Goal: Find specific page/section: Find specific page/section

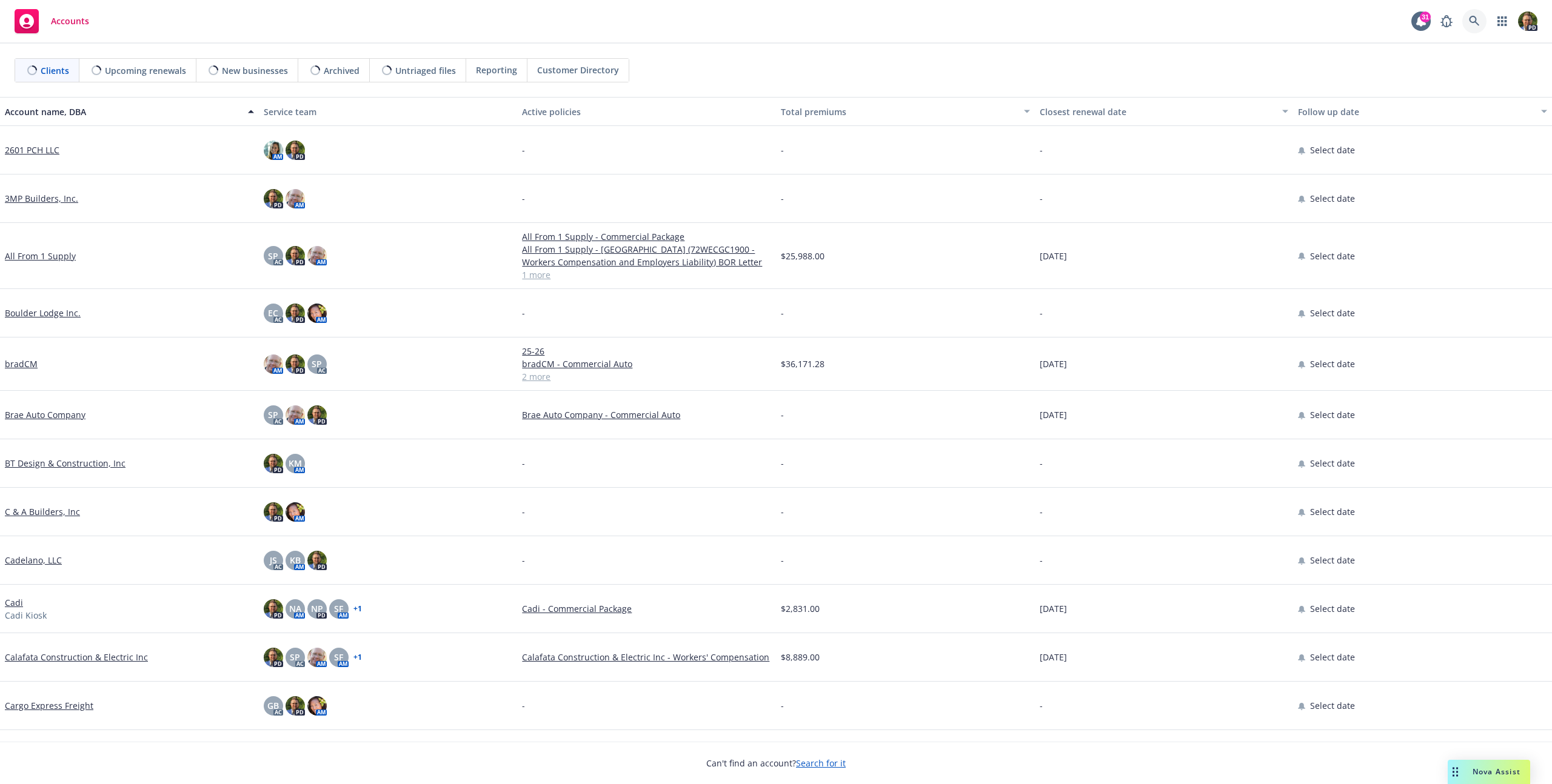
click at [1470, 23] on icon at bounding box center [1474, 21] width 11 height 11
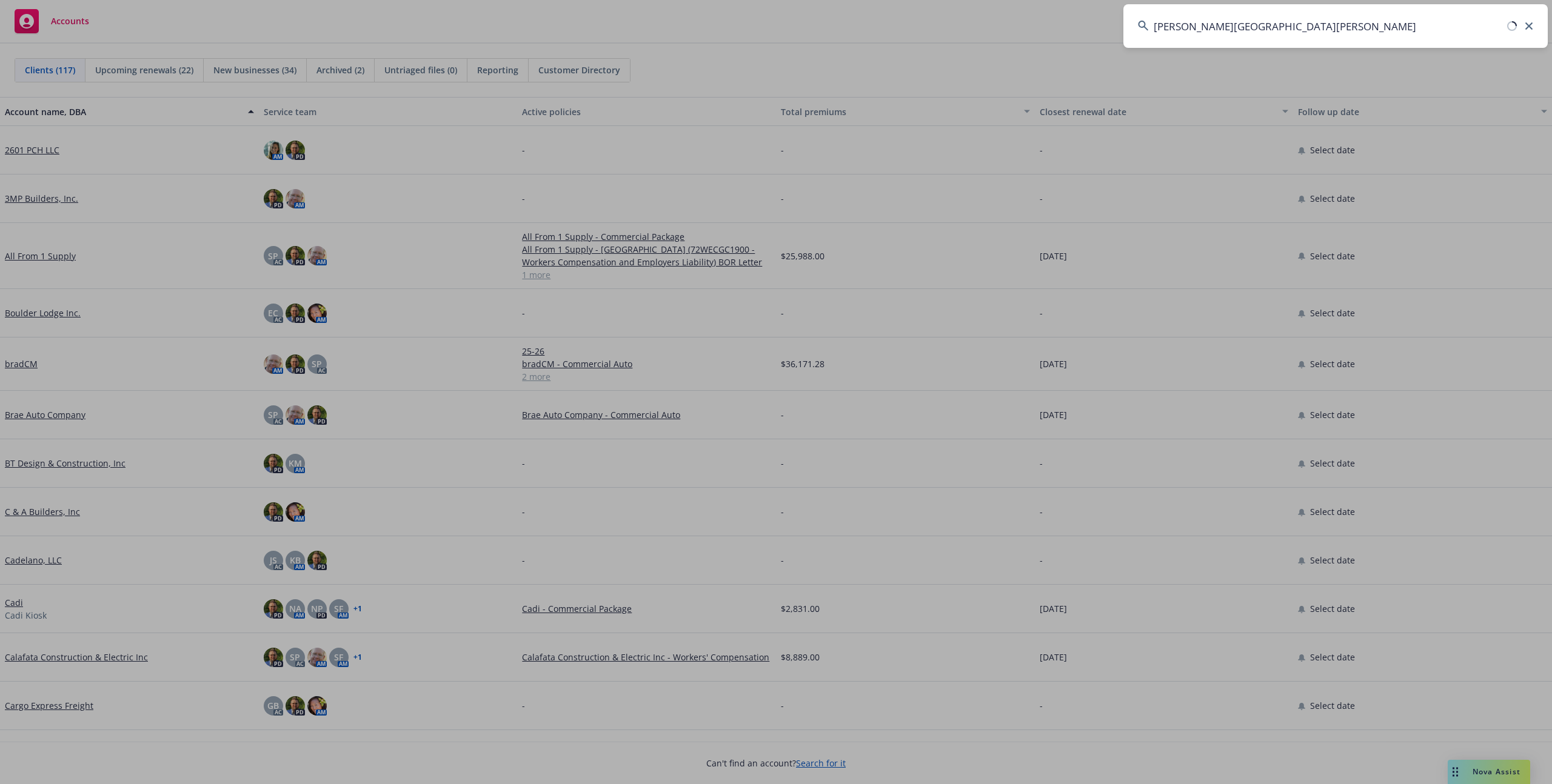
type input "[PERSON_NAME][GEOGRAPHIC_DATA][PERSON_NAME]"
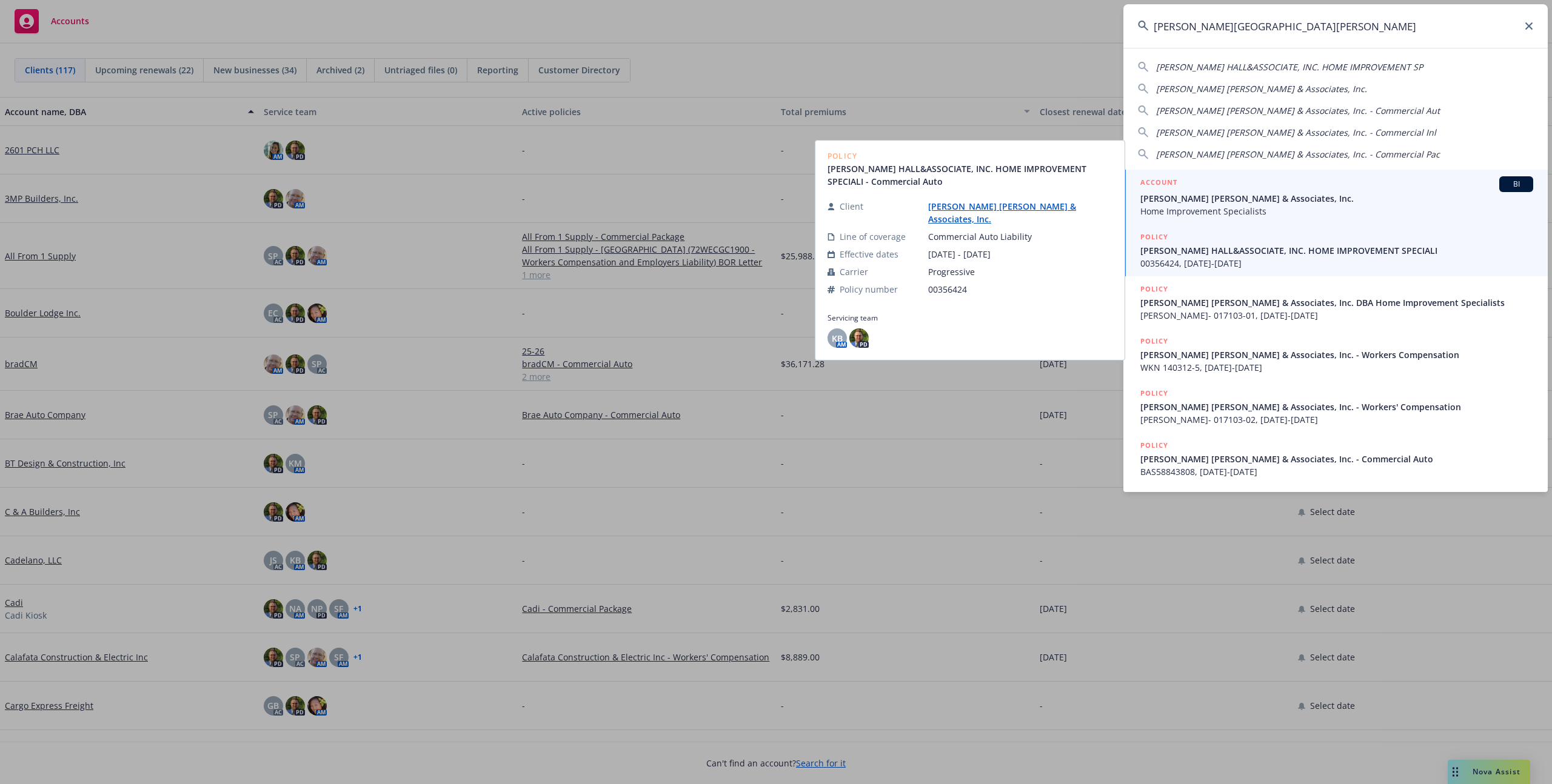
click at [1233, 198] on span "[PERSON_NAME] [PERSON_NAME] & Associates, Inc." at bounding box center [1336, 198] width 393 height 13
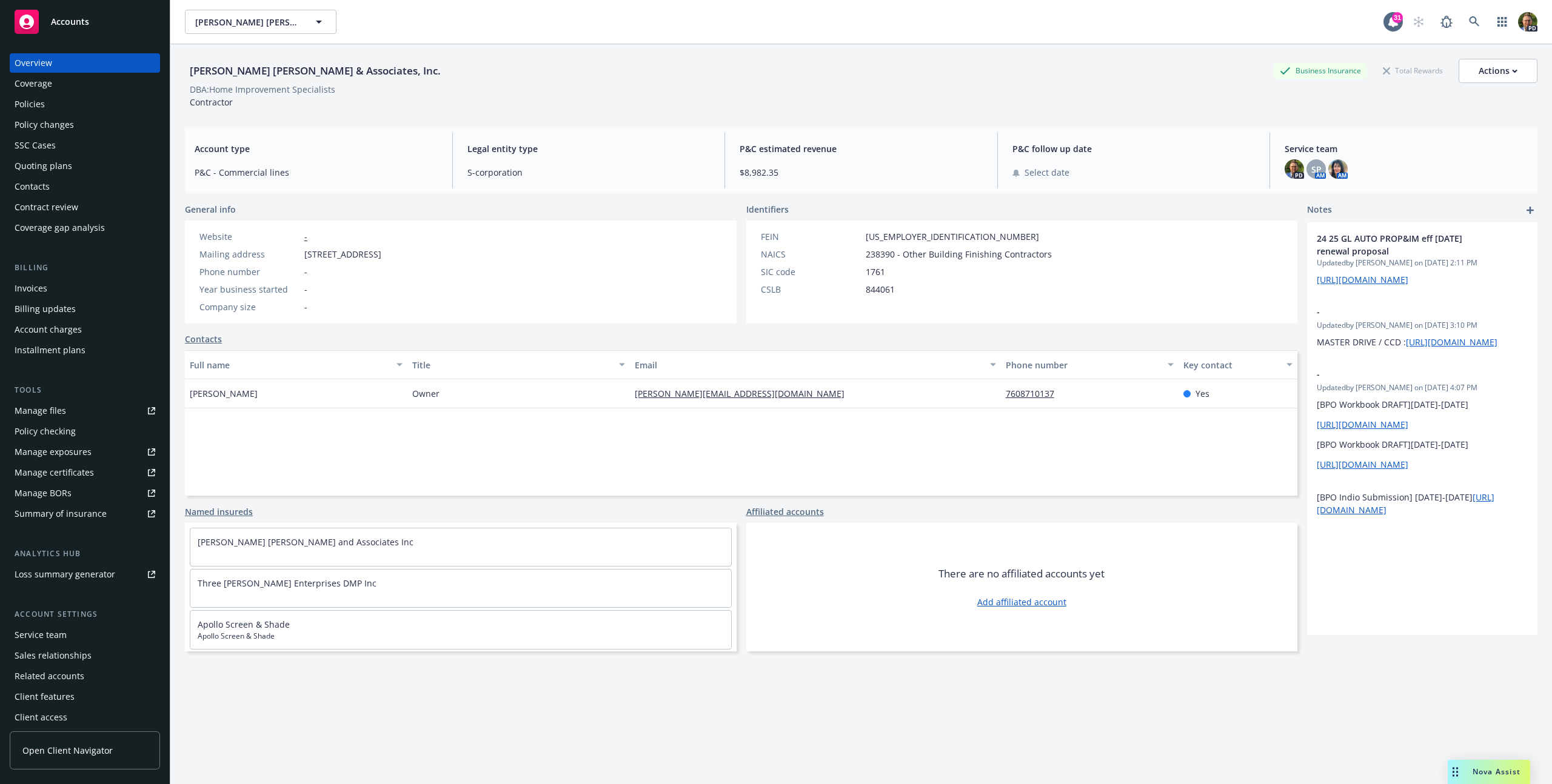
click at [56, 102] on div "Policies" at bounding box center [85, 104] width 141 height 19
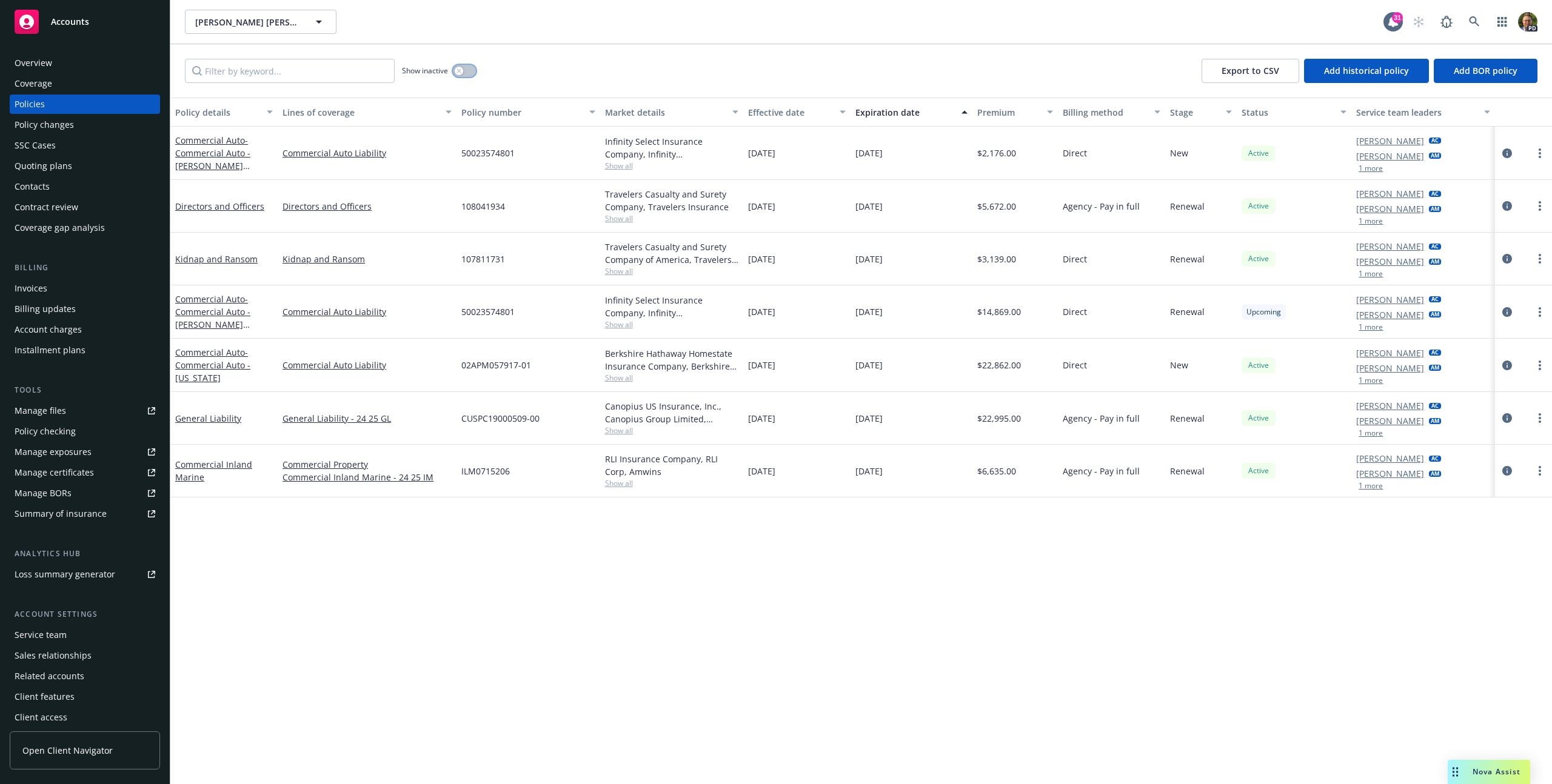
click at [462, 70] on div "button" at bounding box center [459, 71] width 9 height 9
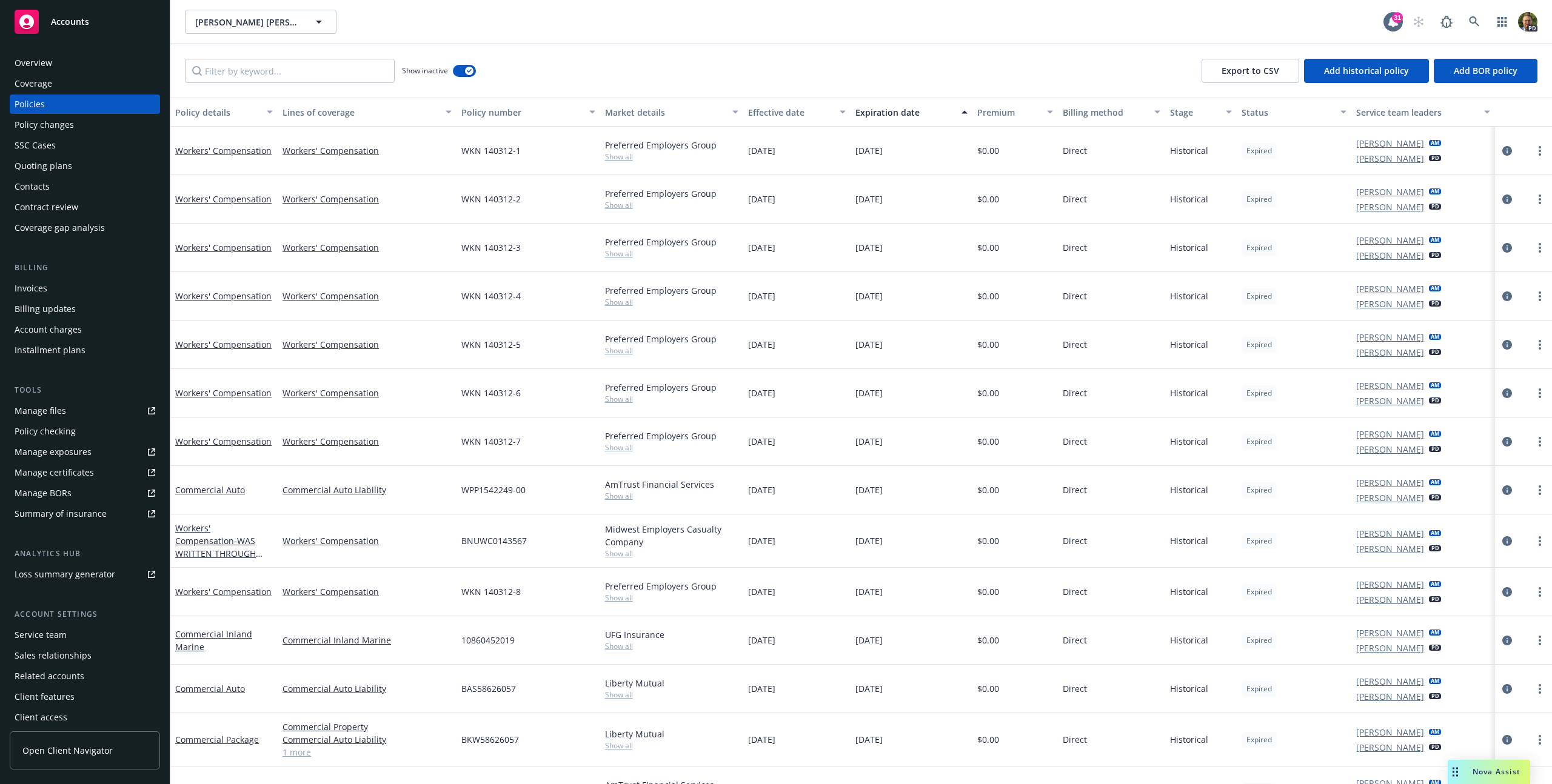
click at [497, 114] on div "Policy number" at bounding box center [521, 112] width 120 height 13
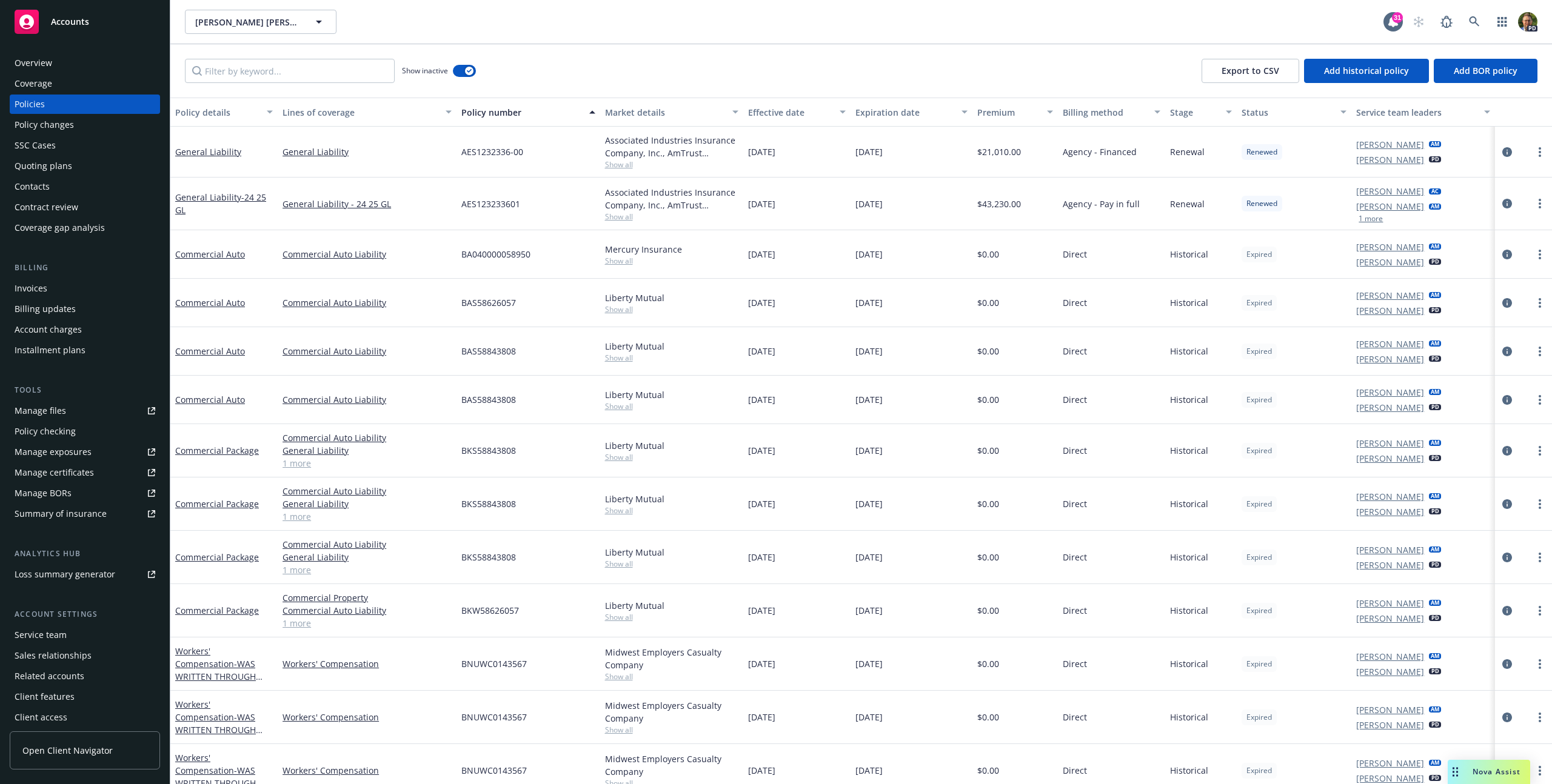
click at [777, 113] on div "Effective date" at bounding box center [790, 112] width 84 height 13
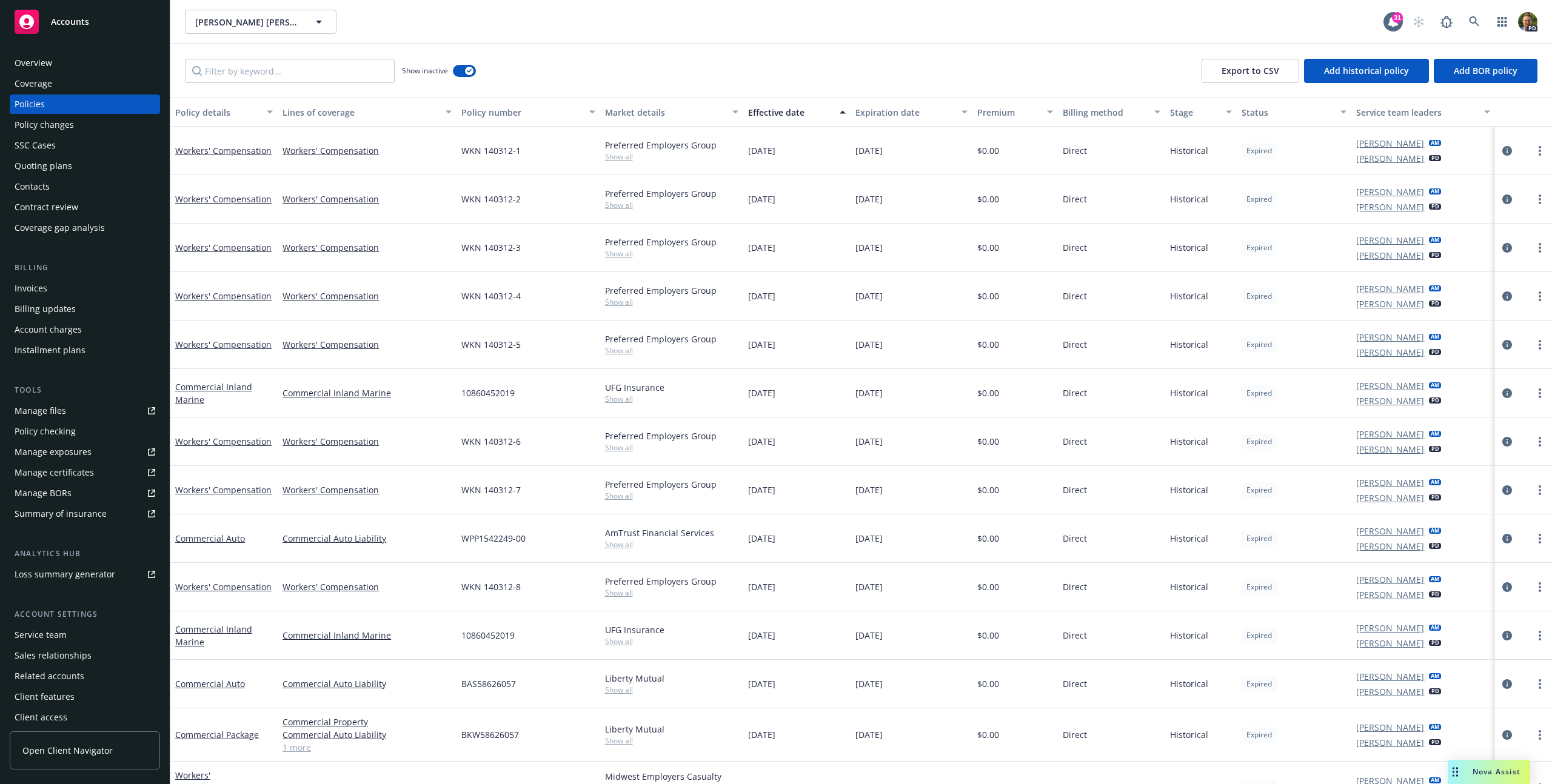
click at [777, 112] on div "Effective date" at bounding box center [790, 112] width 84 height 13
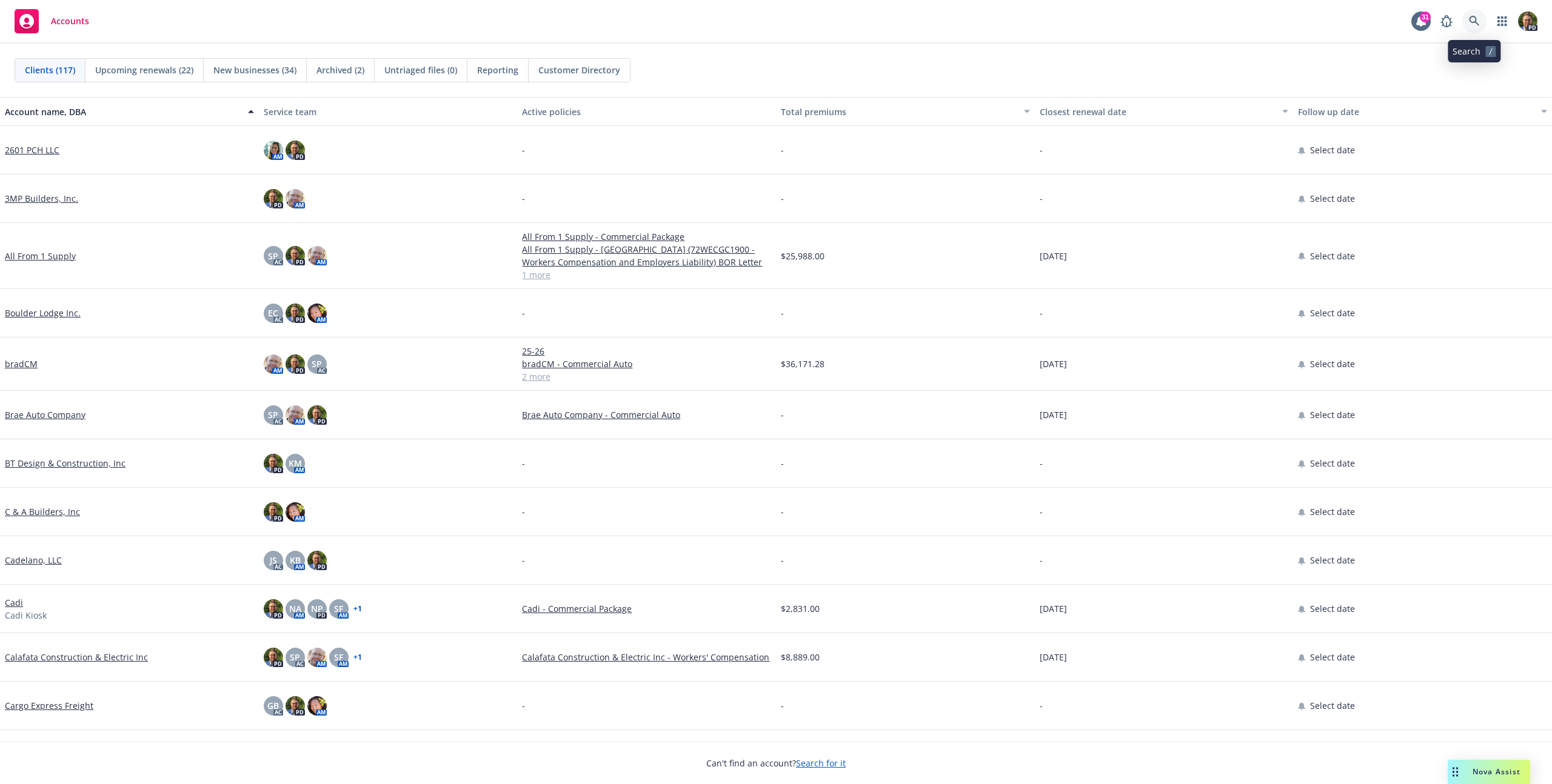
click at [1475, 23] on icon at bounding box center [1474, 21] width 11 height 11
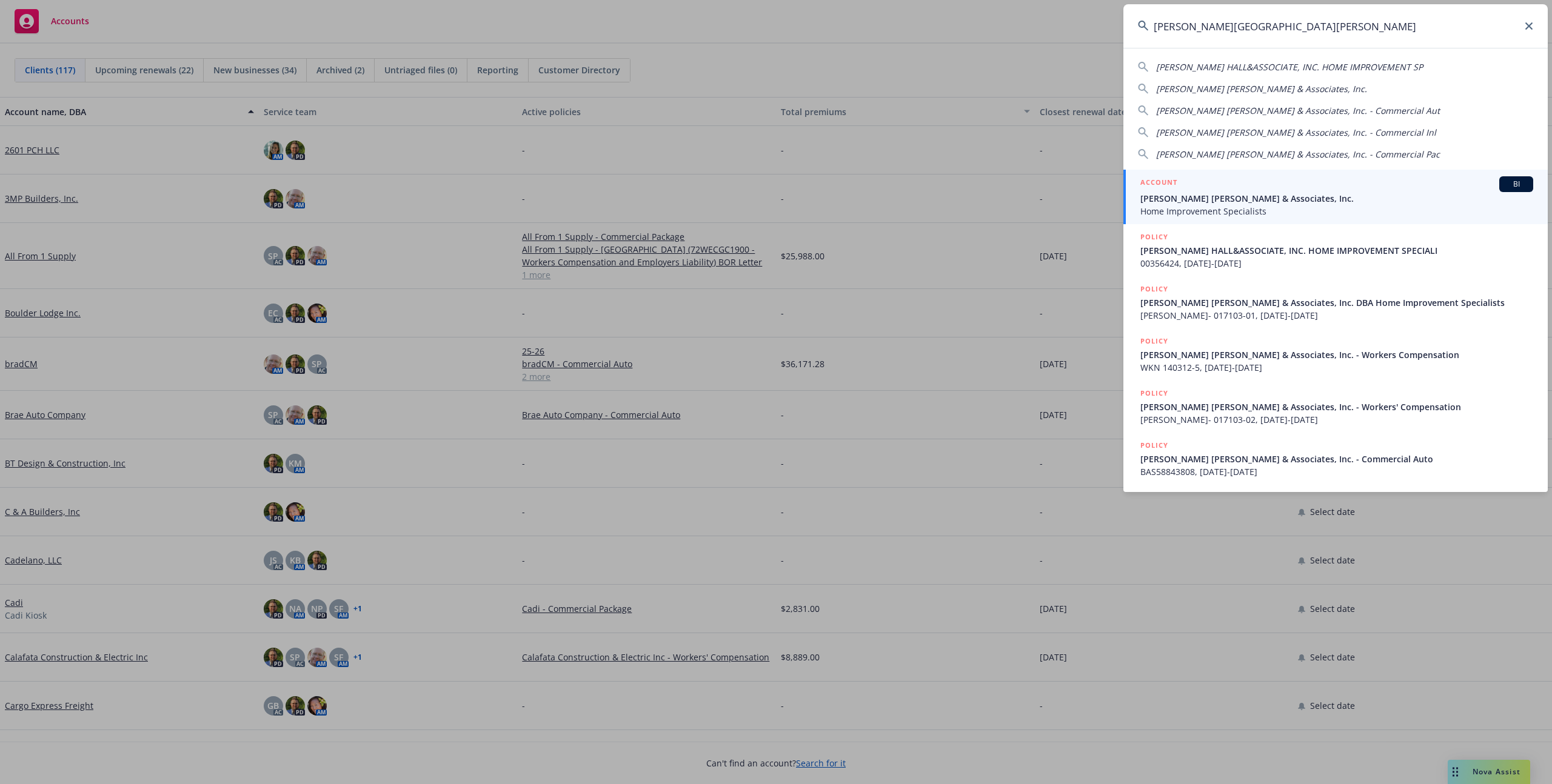
type input "[PERSON_NAME][GEOGRAPHIC_DATA][PERSON_NAME]"
click at [1176, 186] on h5 "ACCOUNT" at bounding box center [1158, 184] width 37 height 14
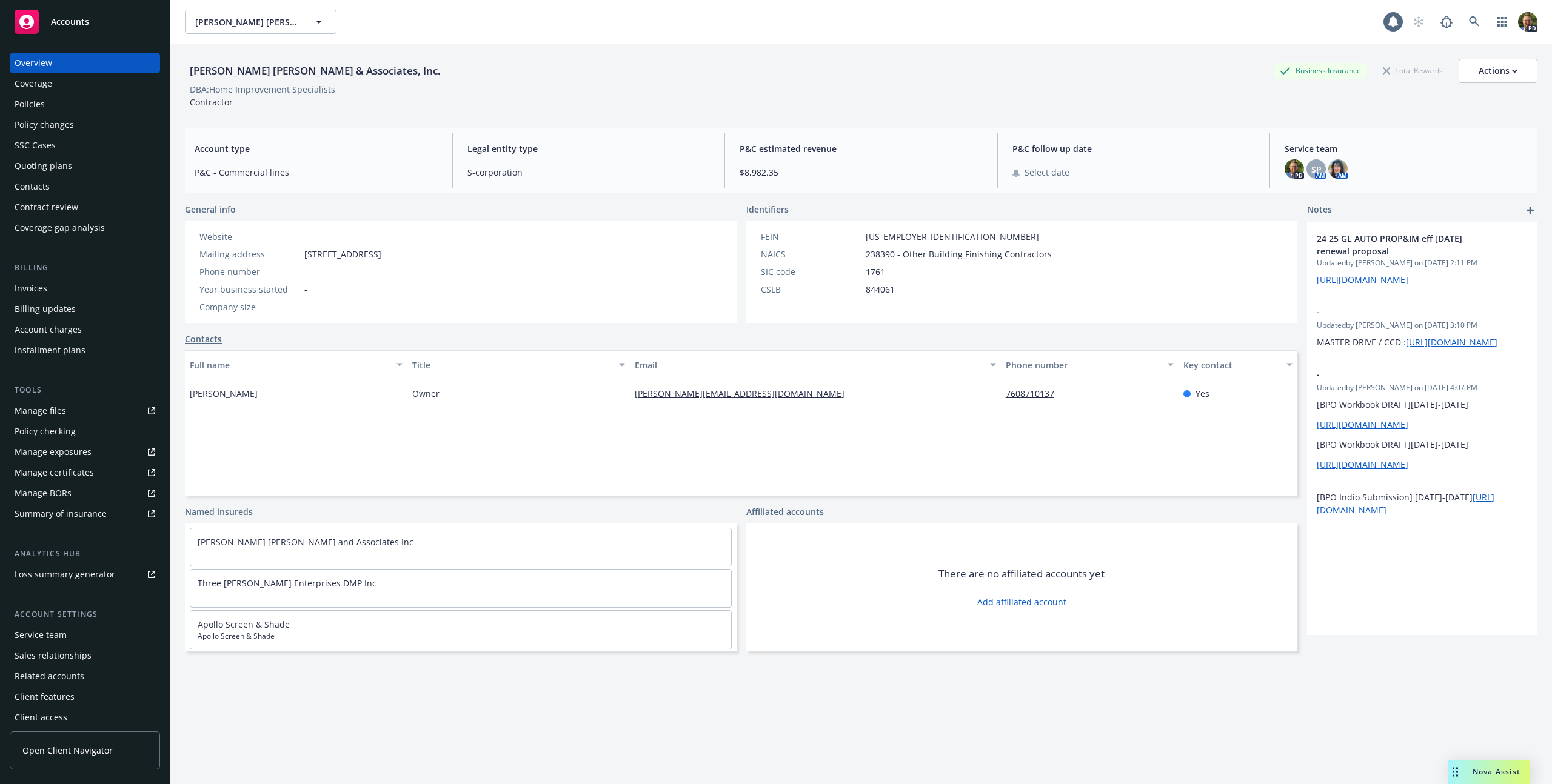
click at [14, 95] on div "Policies" at bounding box center [29, 104] width 31 height 19
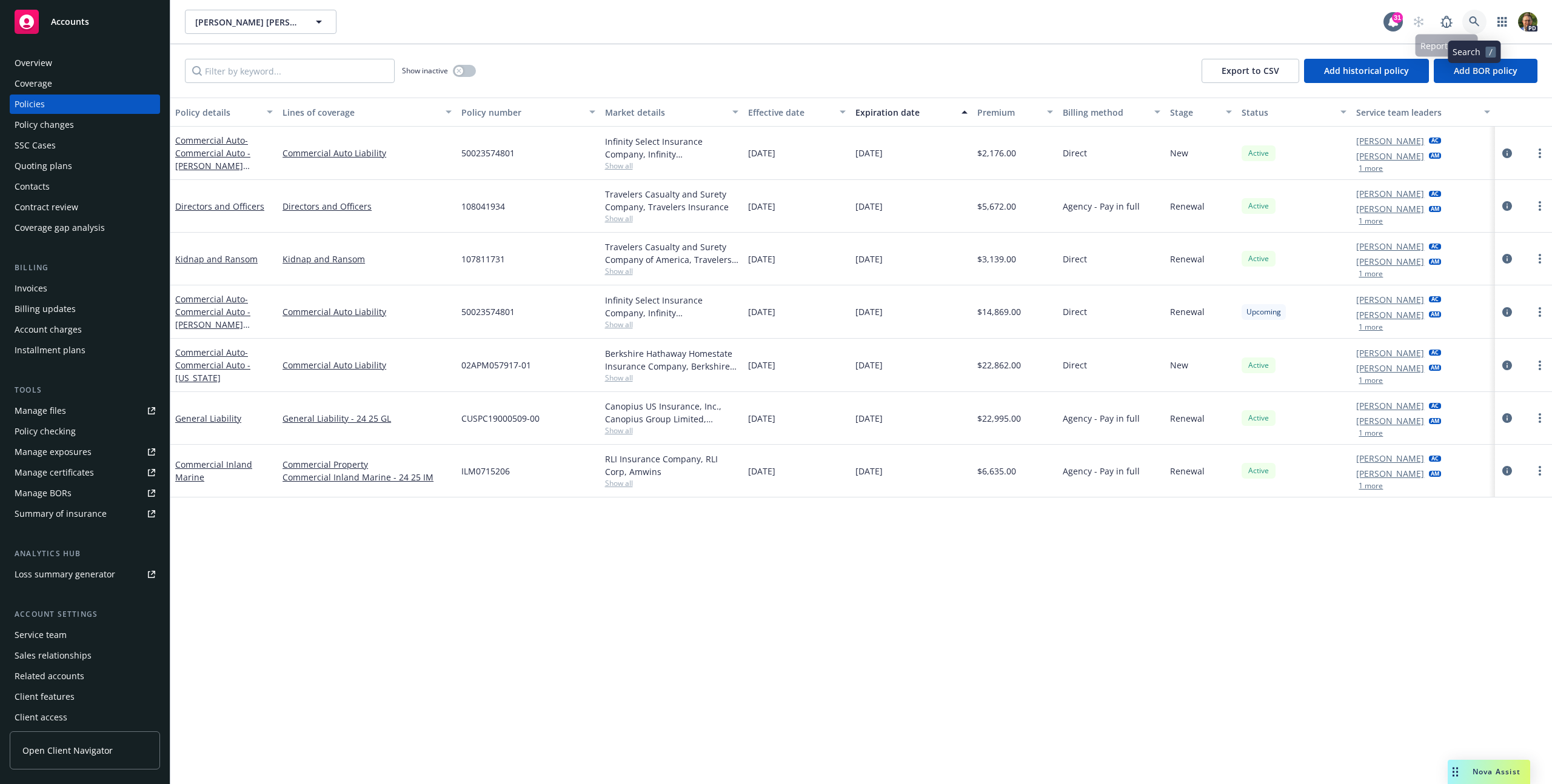
click at [1475, 18] on icon at bounding box center [1474, 21] width 10 height 10
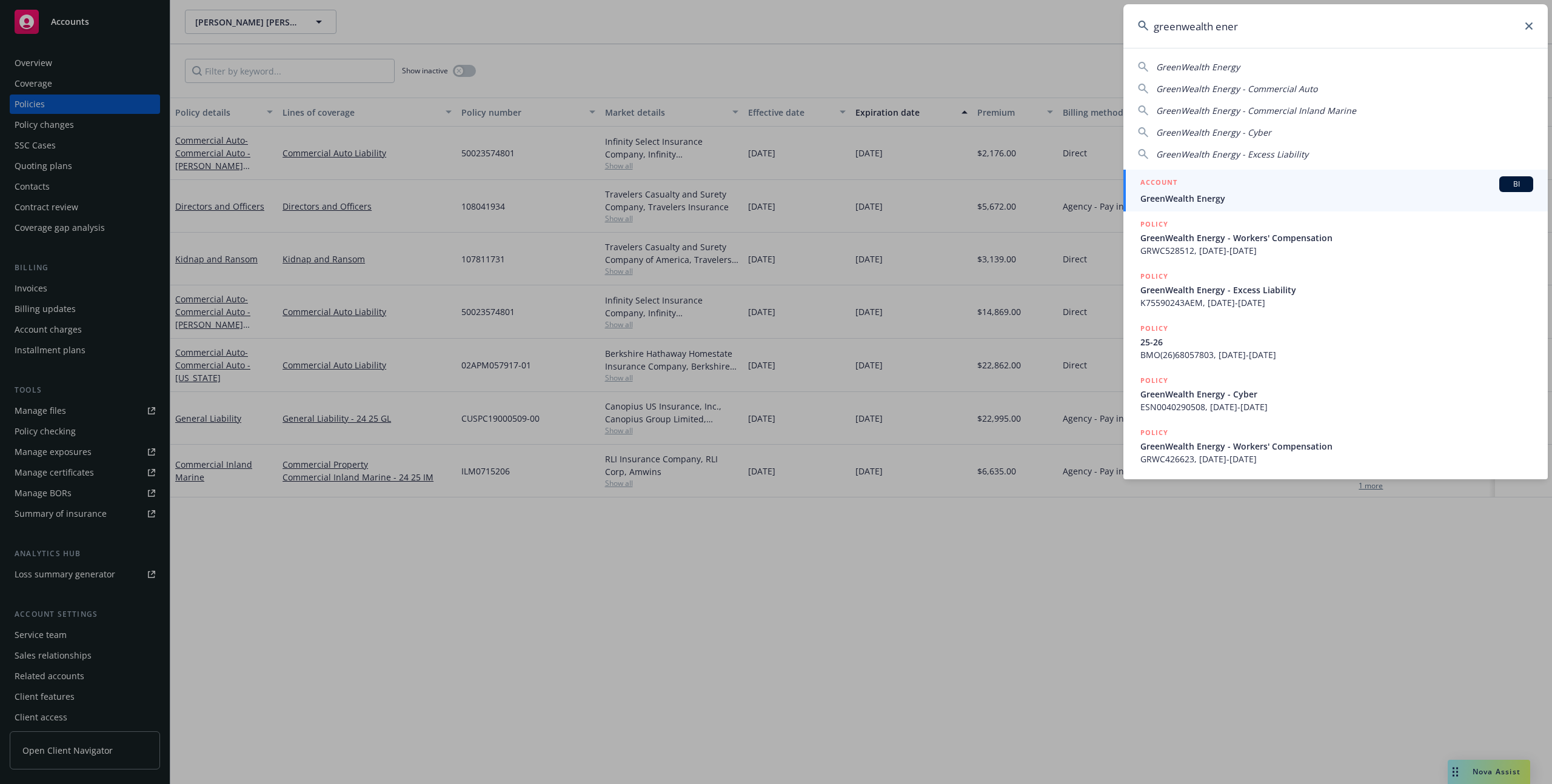
type input "greenwealth ener"
click at [1184, 202] on span "GreenWealth Energy" at bounding box center [1336, 198] width 393 height 13
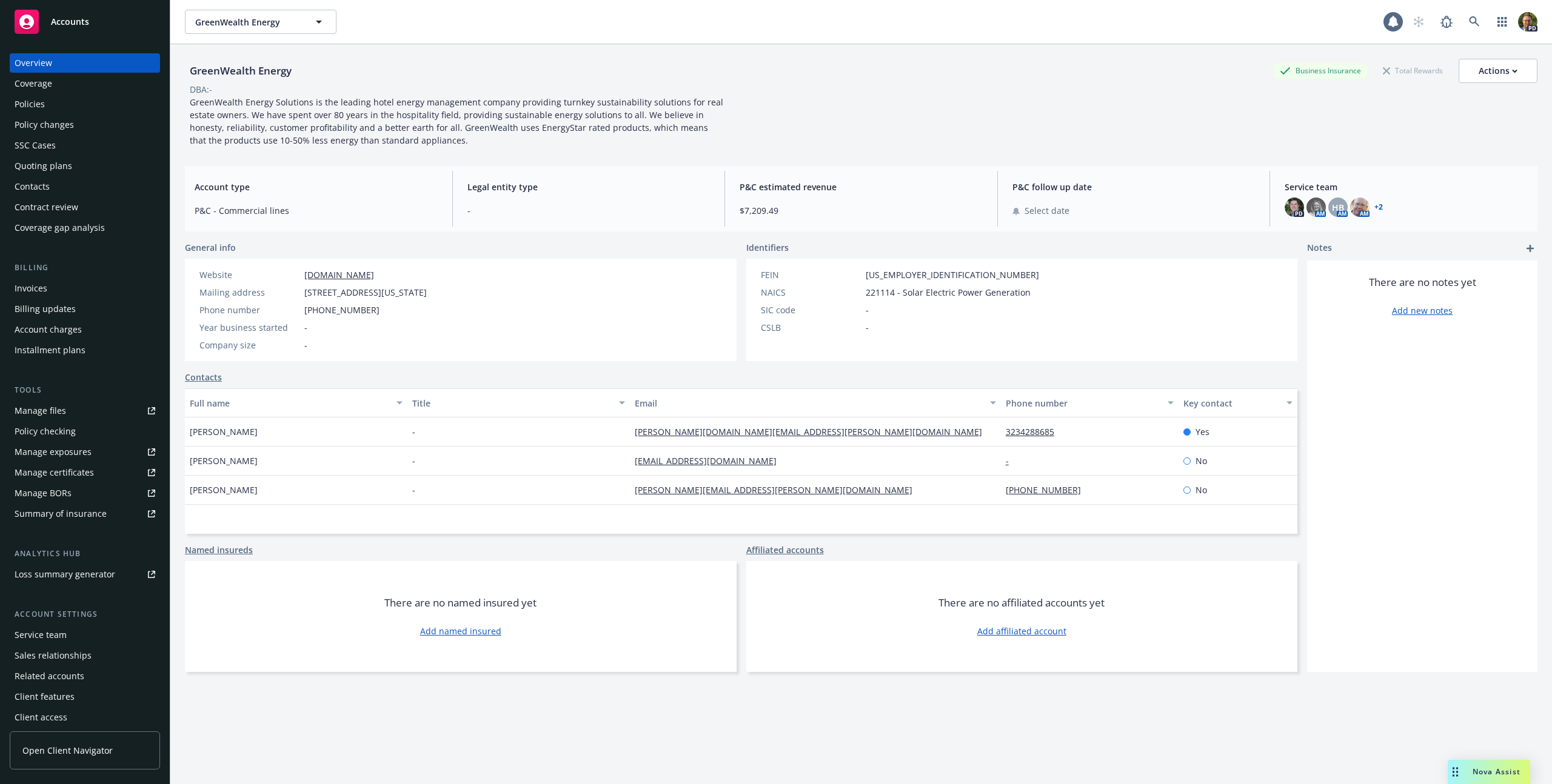
click at [51, 105] on div "Policies" at bounding box center [85, 104] width 141 height 19
